Goal: Transaction & Acquisition: Purchase product/service

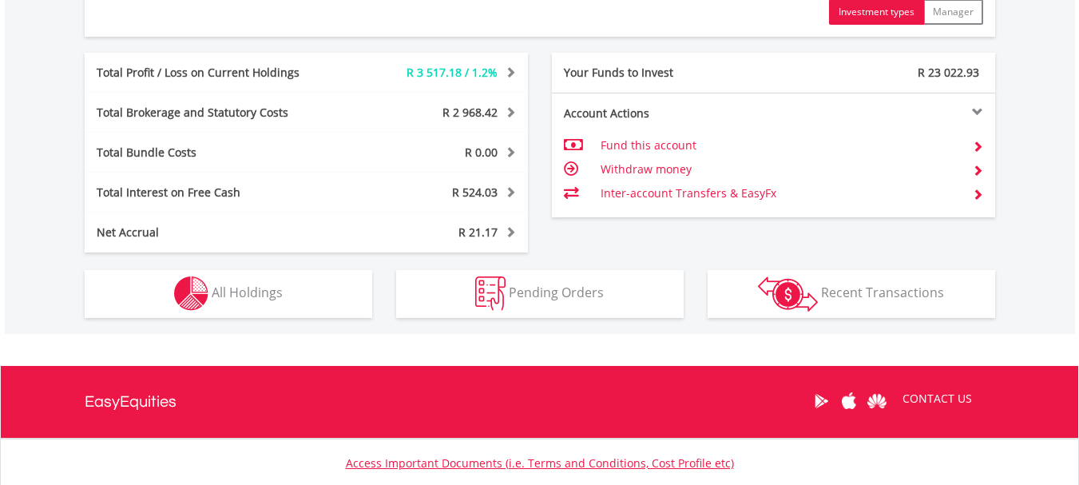
scroll to position [854, 0]
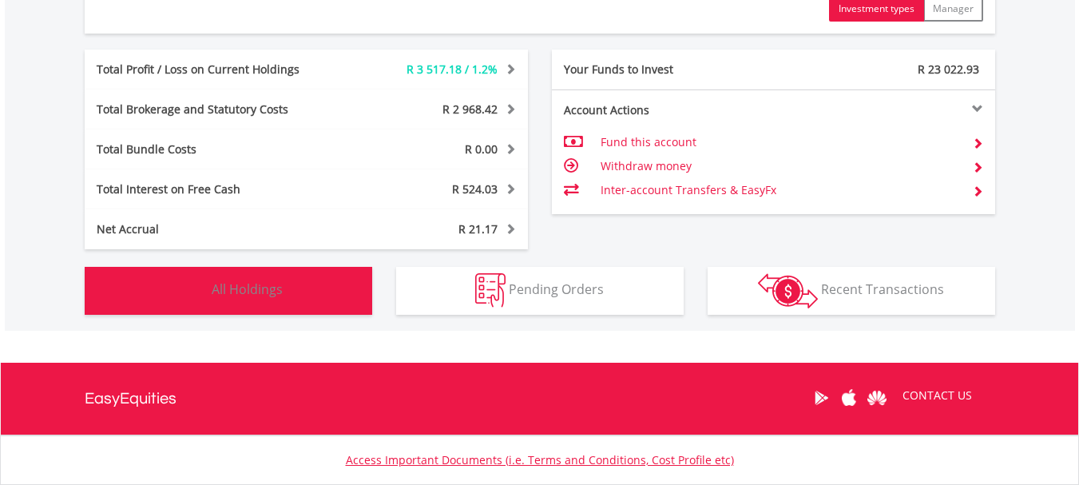
click at [256, 295] on span "All Holdings" at bounding box center [247, 289] width 71 height 18
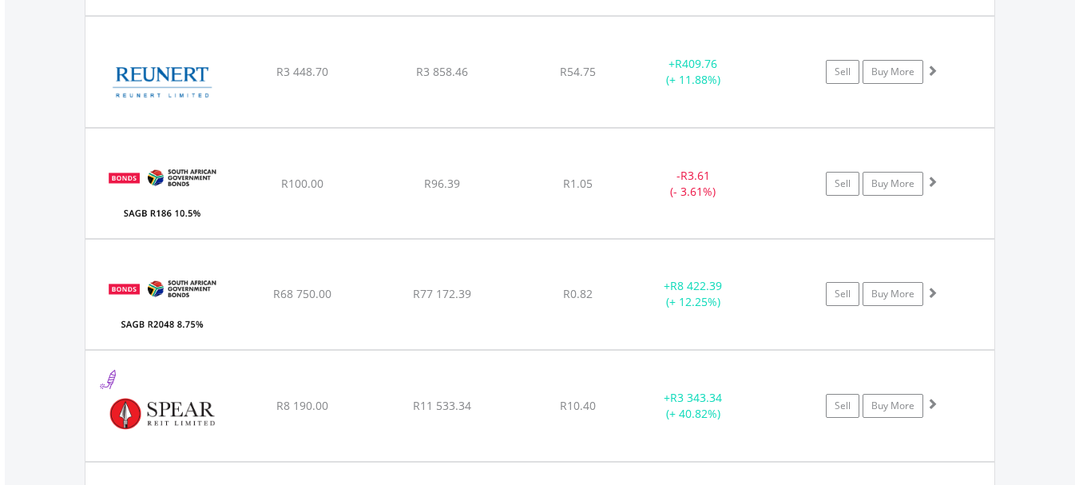
scroll to position [4019, 0]
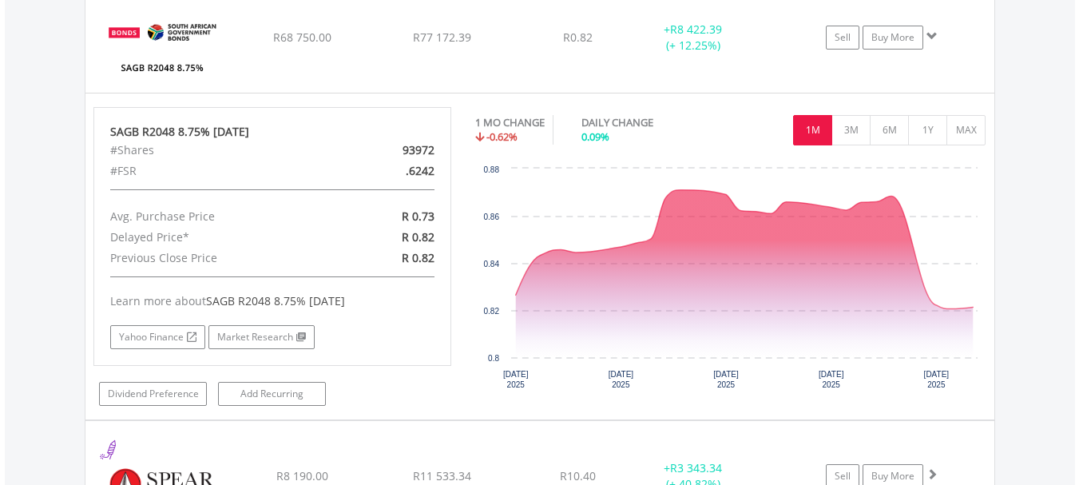
scroll to position [4238, 0]
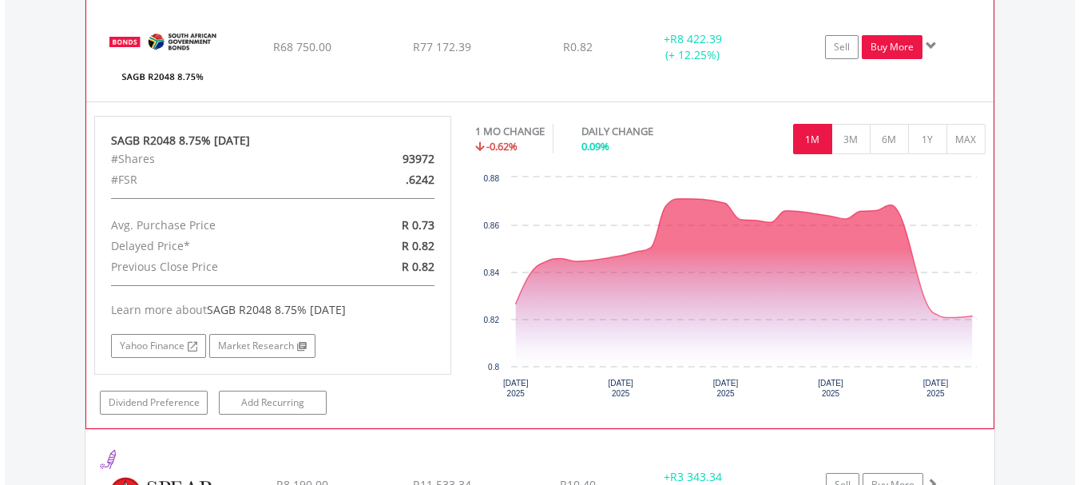
click at [887, 48] on link "Buy More" at bounding box center [892, 47] width 61 height 24
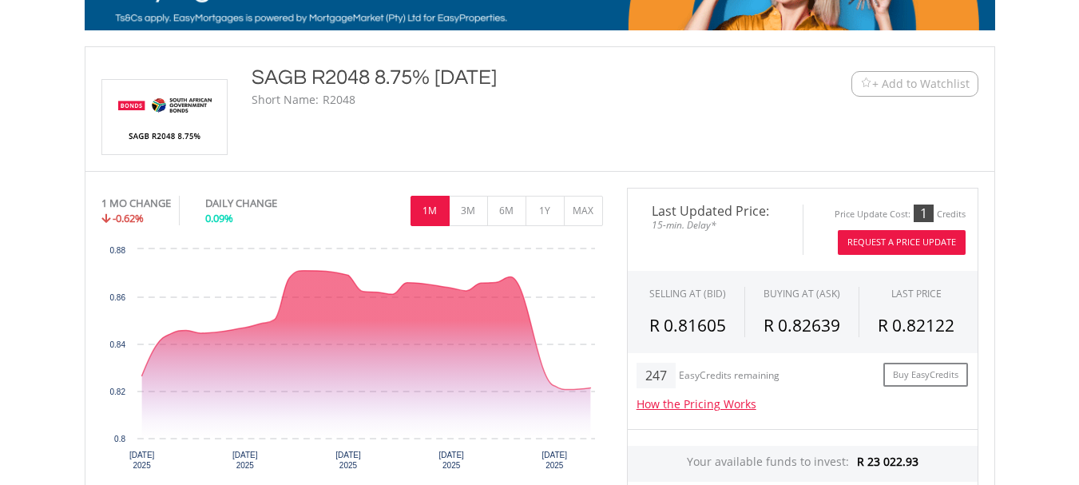
scroll to position [356, 0]
